Goal: Task Accomplishment & Management: Complete application form

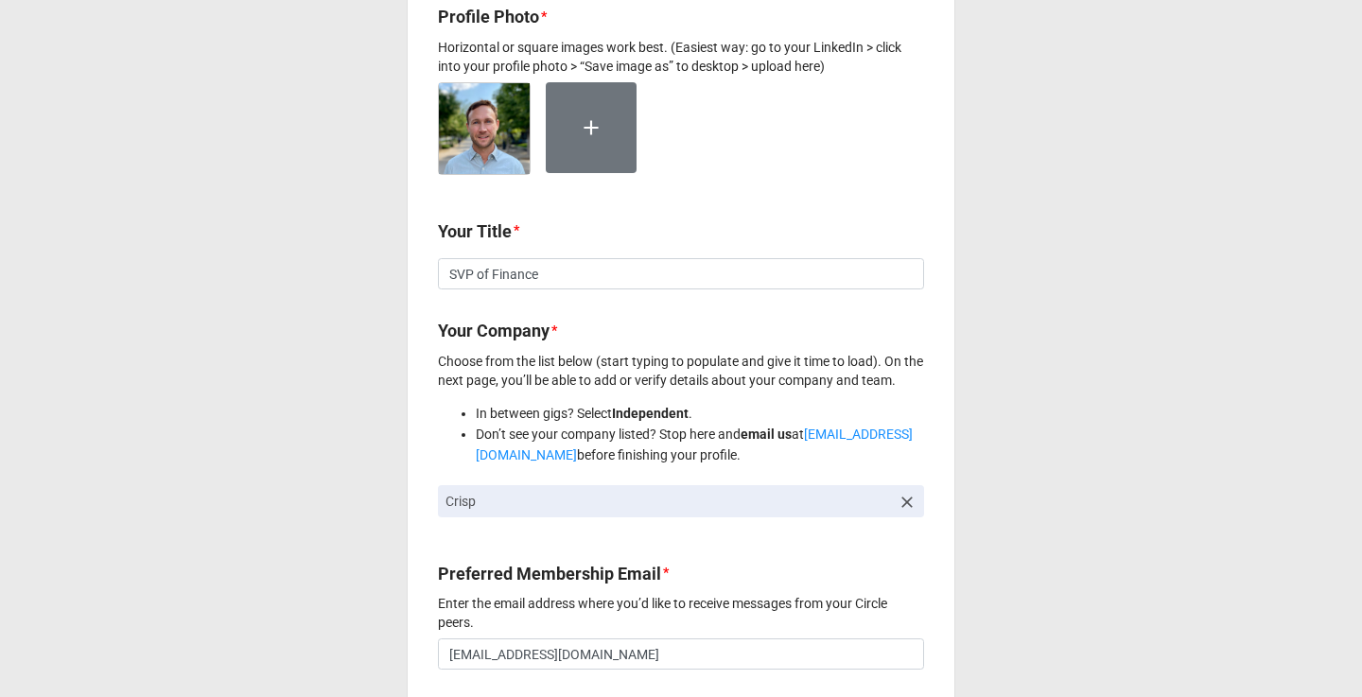
scroll to position [596, 0]
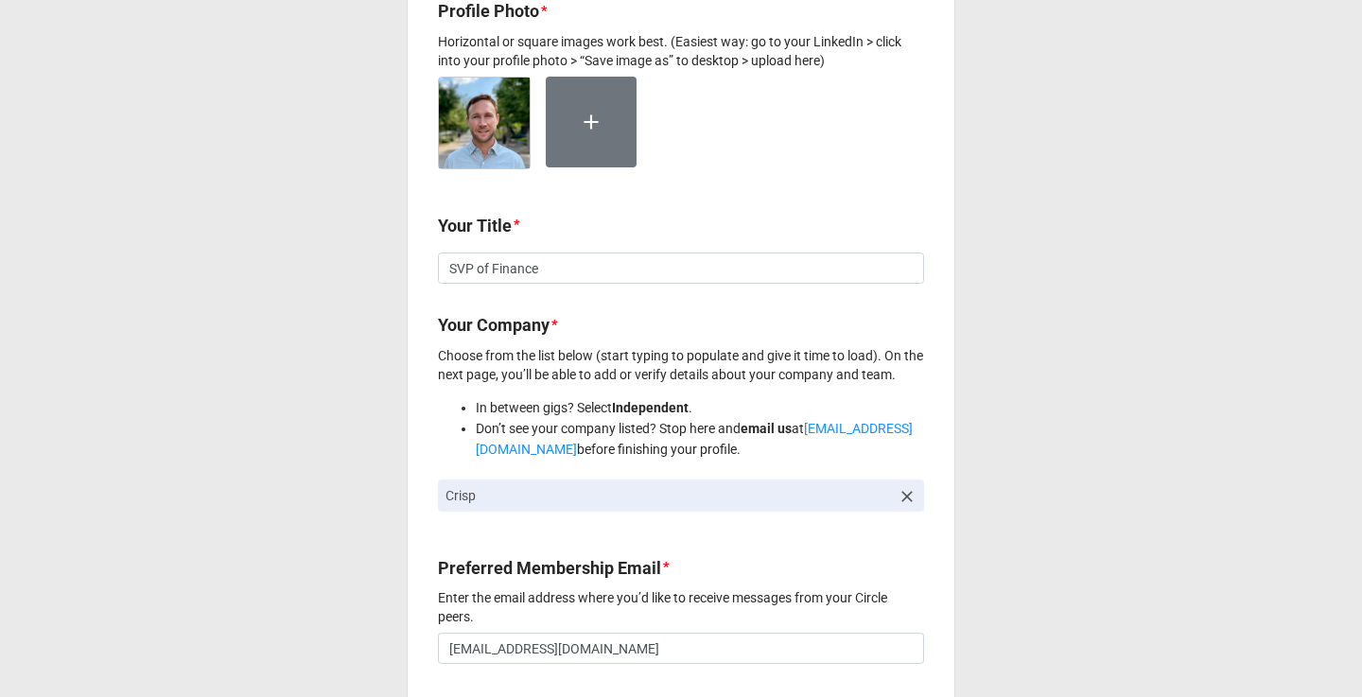
click at [904, 497] on icon at bounding box center [906, 496] width 19 height 19
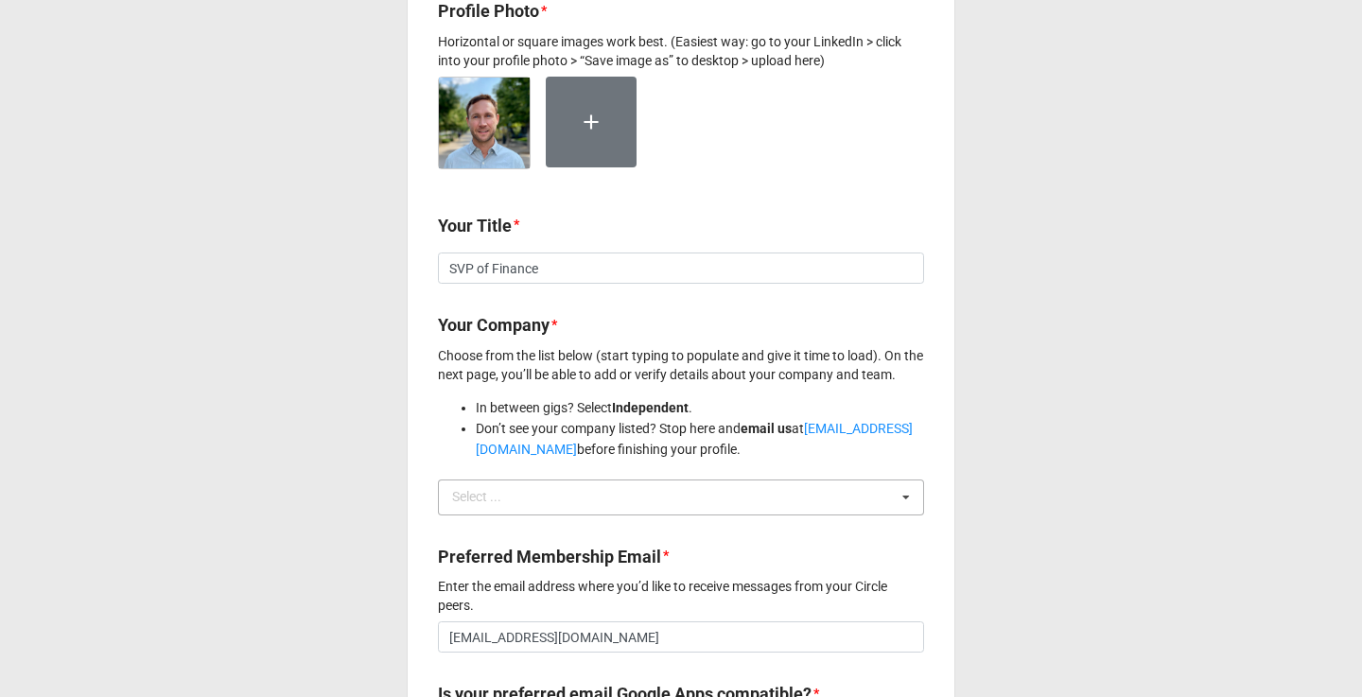
click at [802, 504] on div "Select ... No results found." at bounding box center [681, 497] width 486 height 36
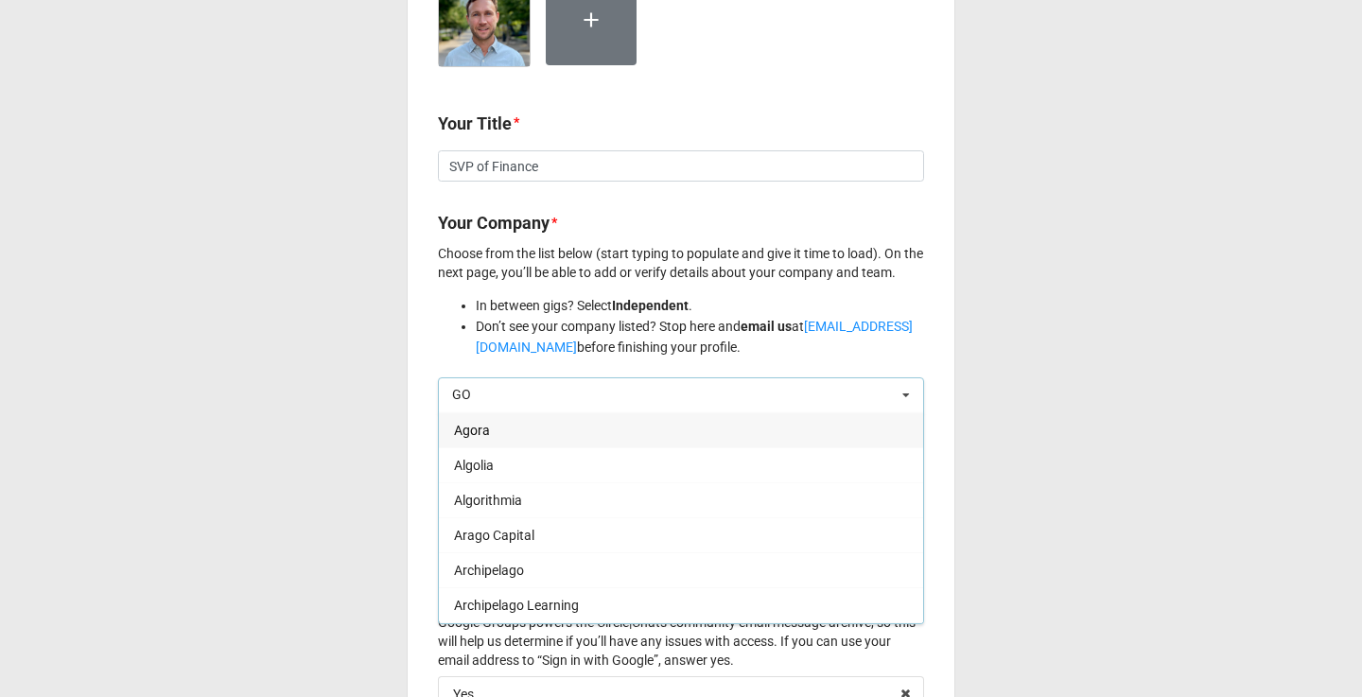
scroll to position [707, 0]
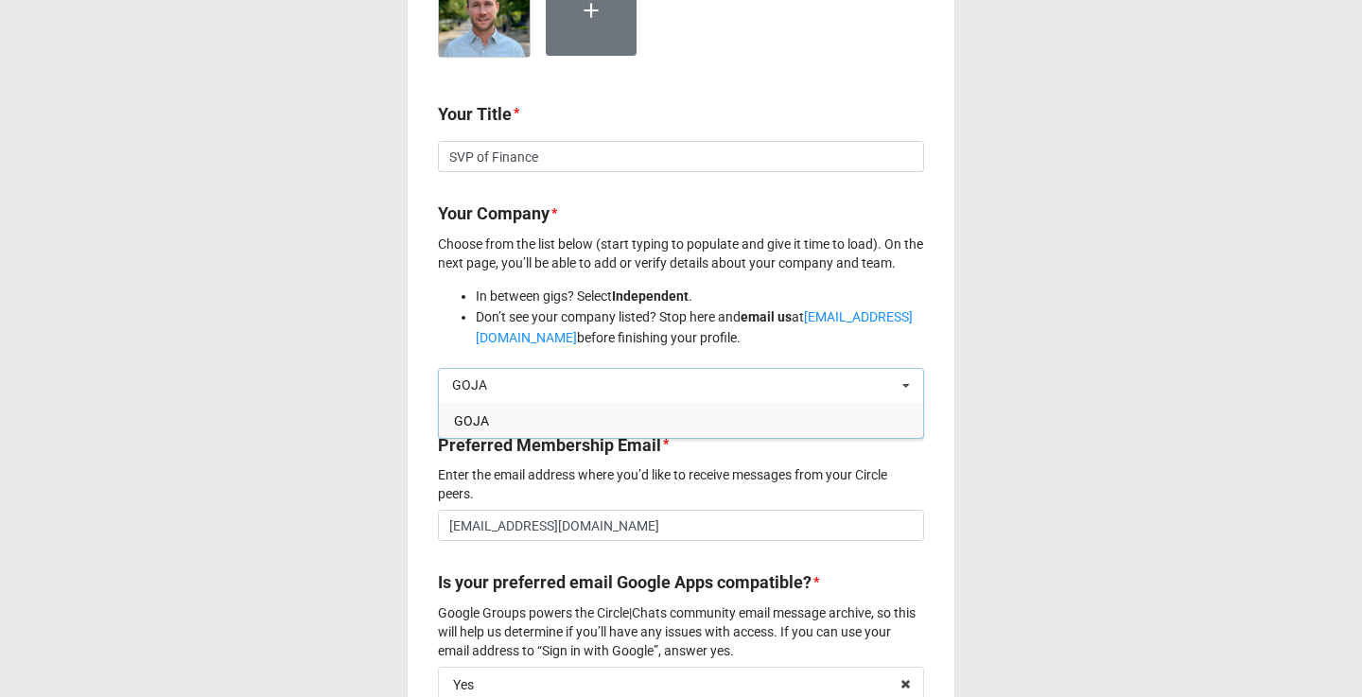
type input "GOJA"
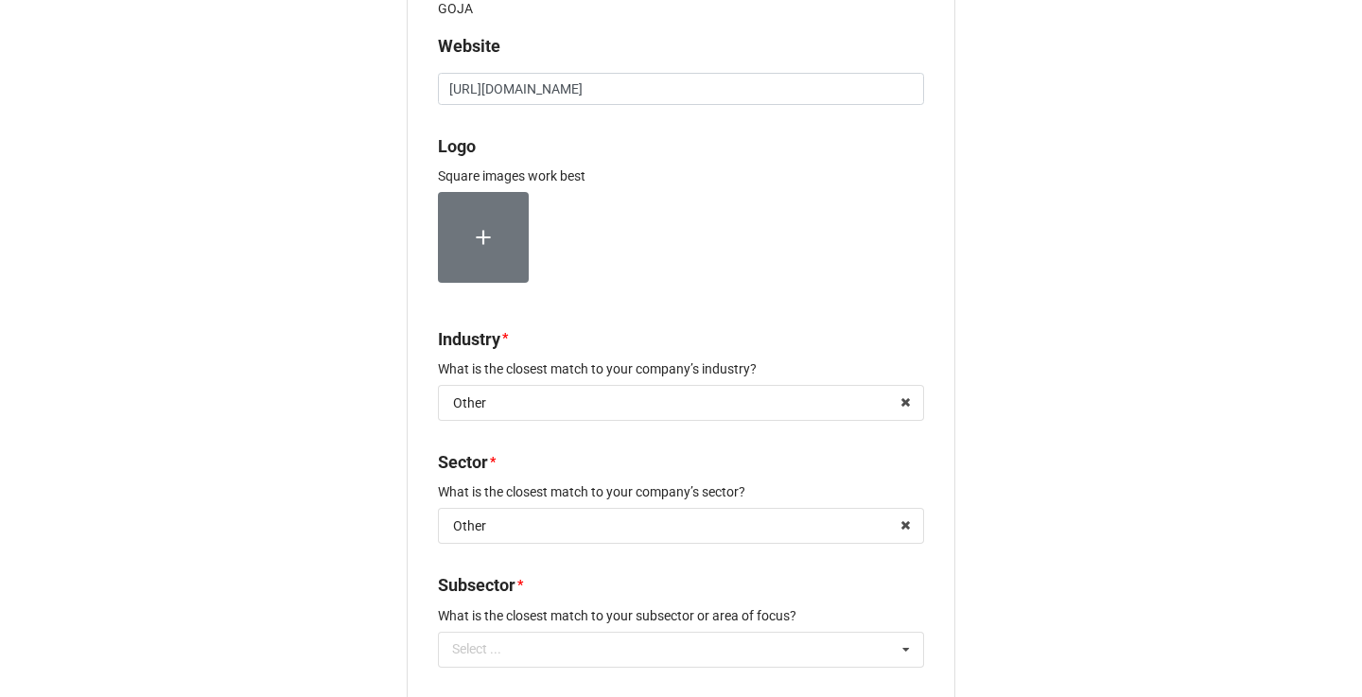
scroll to position [5, 0]
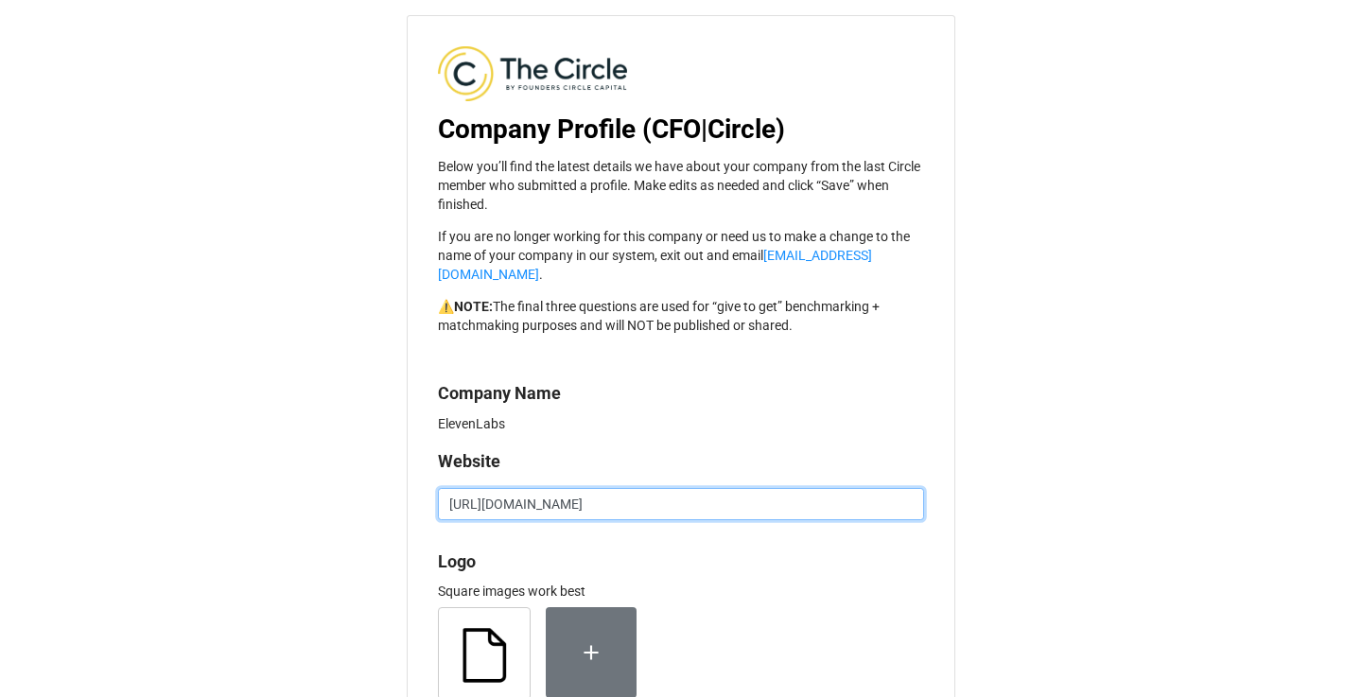
drag, startPoint x: 579, startPoint y: 478, endPoint x: 412, endPoint y: 472, distance: 166.5
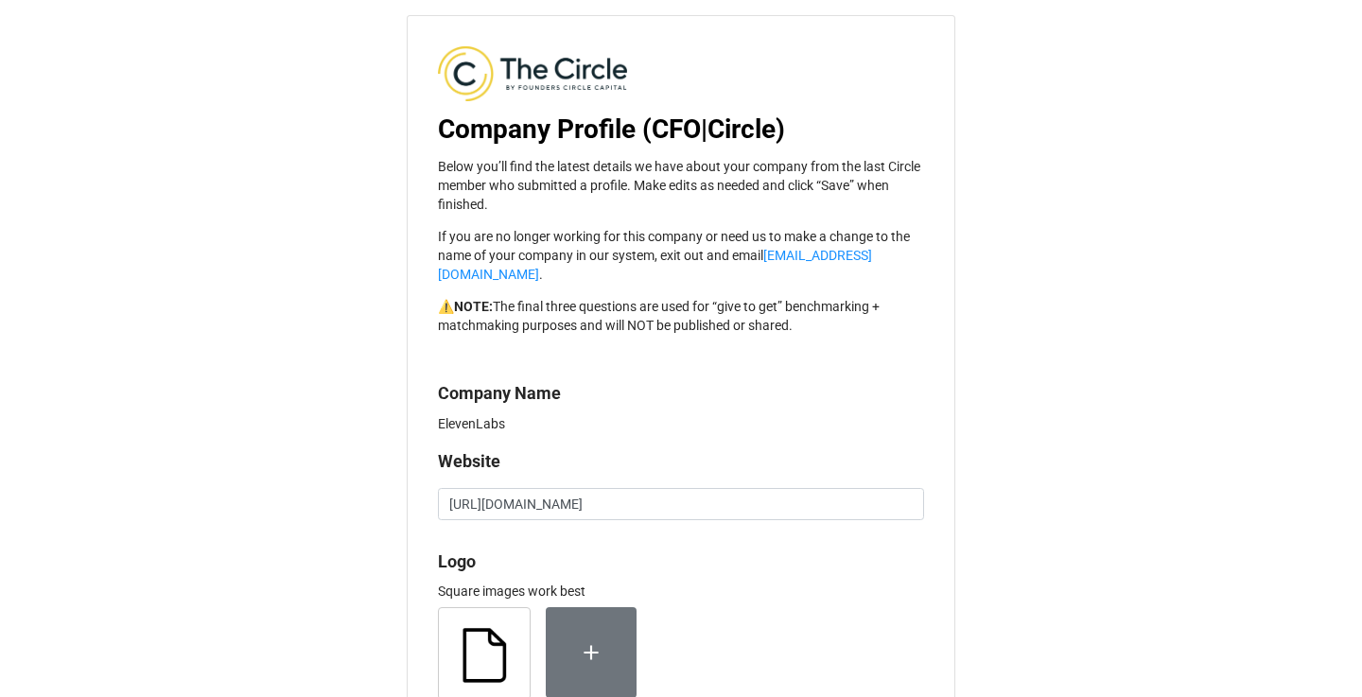
drag, startPoint x: 473, startPoint y: 396, endPoint x: 519, endPoint y: 396, distance: 46.3
click at [519, 414] on p "ElevenLabs" at bounding box center [681, 423] width 486 height 19
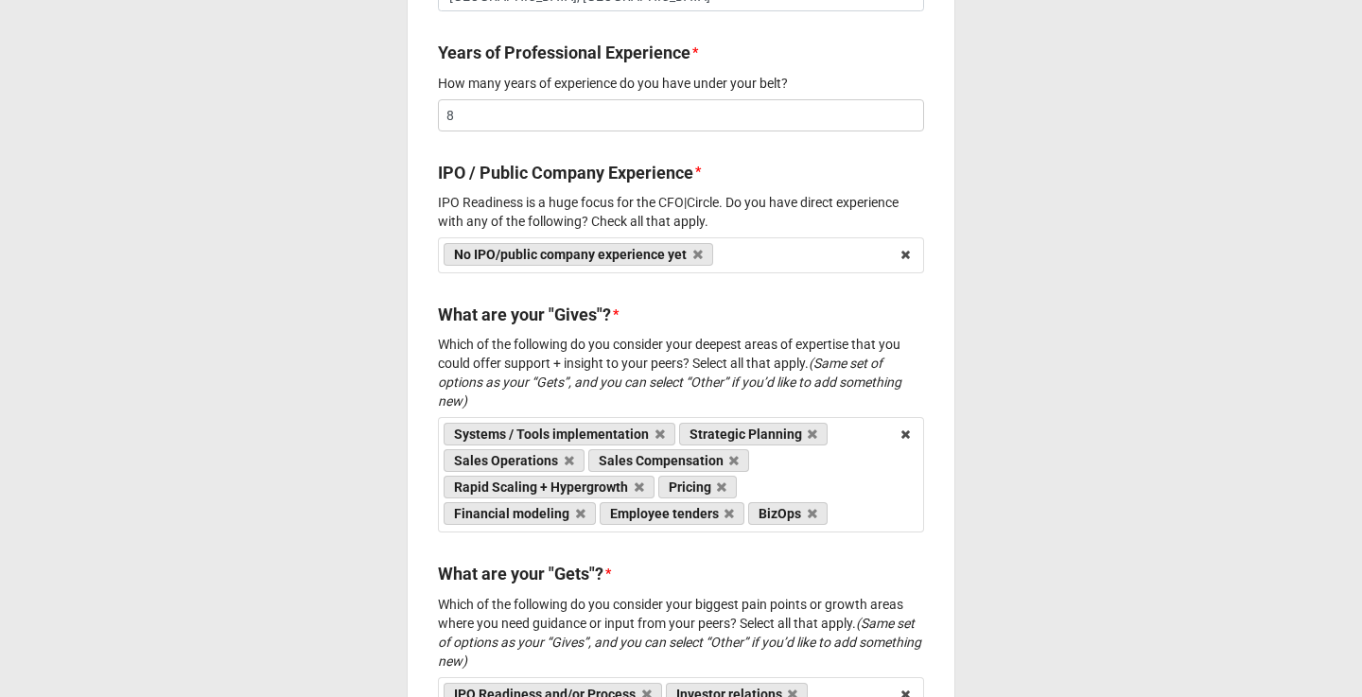
scroll to position [1312, 0]
